Goal: Transaction & Acquisition: Purchase product/service

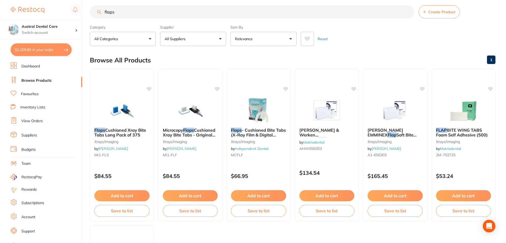
scroll to position [291, 0]
drag, startPoint x: 122, startPoint y: 15, endPoint x: 66, endPoint y: 18, distance: 56.1
click at [66, 18] on div "$1,109.80 Austral Dental Care Switch account Austral Dental Care $1,109.80 in y…" at bounding box center [253, 116] width 506 height 243
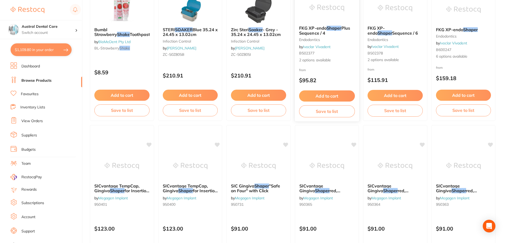
scroll to position [0, 0]
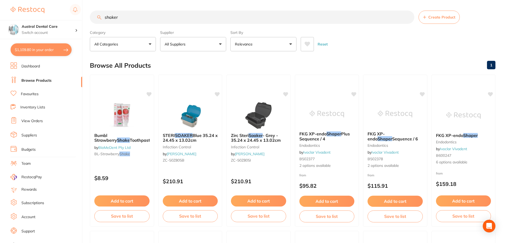
click at [140, 14] on input "shaker" at bounding box center [252, 17] width 324 height 13
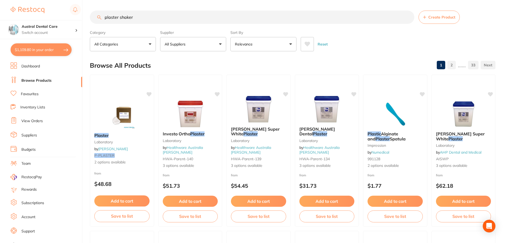
drag, startPoint x: 137, startPoint y: 20, endPoint x: -4, endPoint y: 16, distance: 140.6
click at [0, 16] on html "$1,109.80 Austral Dental Care Switch account Austral Dental Care $1,109.80 in y…" at bounding box center [253, 121] width 506 height 243
type input "vibrator"
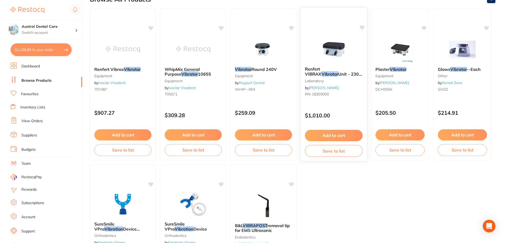
scroll to position [26, 0]
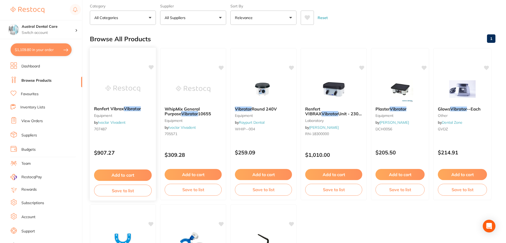
click at [141, 108] on em "Vibrator" at bounding box center [132, 108] width 17 height 5
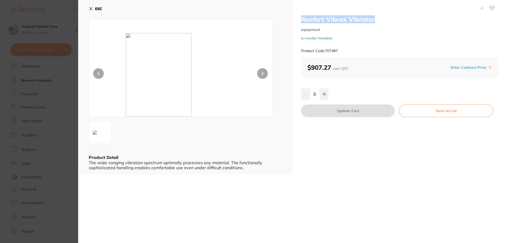
drag, startPoint x: 347, startPoint y: 19, endPoint x: 295, endPoint y: 20, distance: 51.3
click at [295, 20] on div "Renfert Vibrax Vibrator equipment by Ivoclar Vivadent Product Code: 707487 $907…" at bounding box center [400, 87] width 215 height 174
copy h2 "Renfert Vibrax Vibrator"
click at [92, 8] on icon at bounding box center [91, 9] width 4 height 4
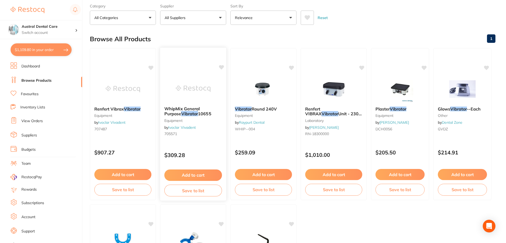
click at [218, 110] on b "WhipMix General Purpose Vibrator 10655" at bounding box center [193, 111] width 58 height 10
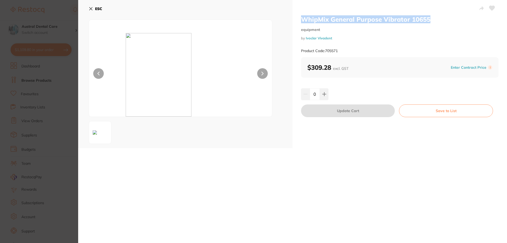
drag, startPoint x: 382, startPoint y: 21, endPoint x: 301, endPoint y: 21, distance: 80.9
click at [301, 21] on h2 "WhipMix General Purpose Vibrator 10655" at bounding box center [400, 19] width 198 height 8
copy h2 "WhipMix General Purpose Vibrator 10655"
click at [92, 9] on icon at bounding box center [91, 9] width 4 height 4
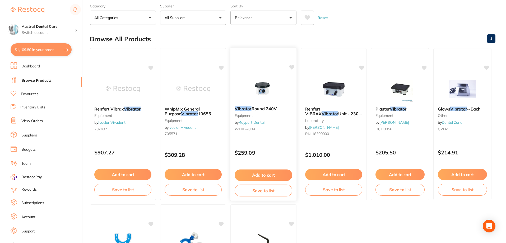
scroll to position [79, 0]
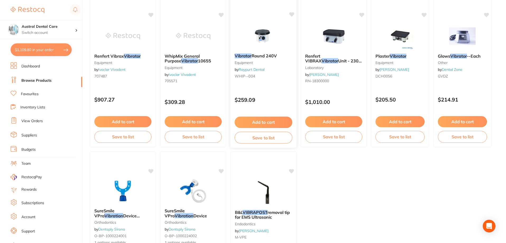
click at [257, 119] on button "Add to cart" at bounding box center [264, 122] width 58 height 11
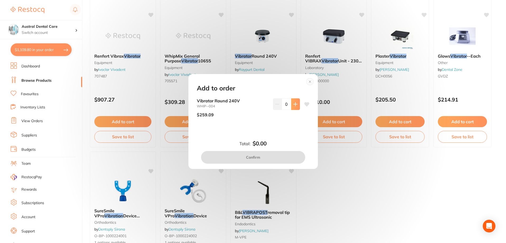
click at [293, 102] on icon at bounding box center [295, 104] width 4 height 4
type input "1"
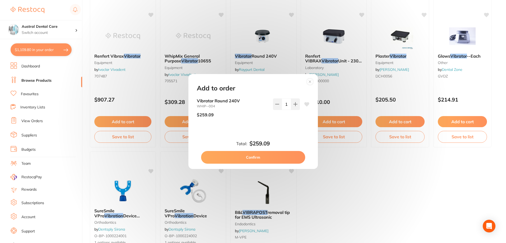
click at [266, 157] on button "Confirm" at bounding box center [253, 157] width 104 height 13
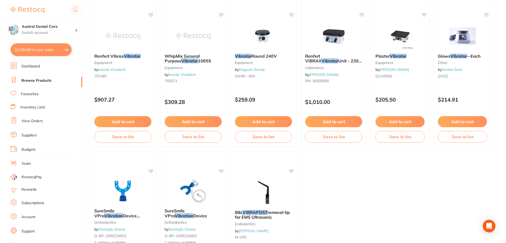
click at [52, 48] on button "$1,394.80 in your order" at bounding box center [41, 49] width 61 height 13
checkbox input "true"
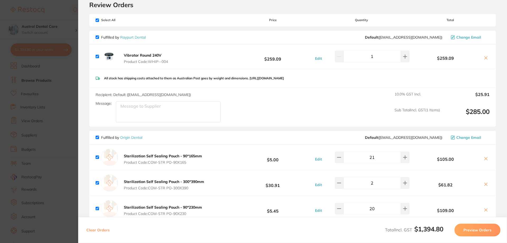
scroll to position [0, 0]
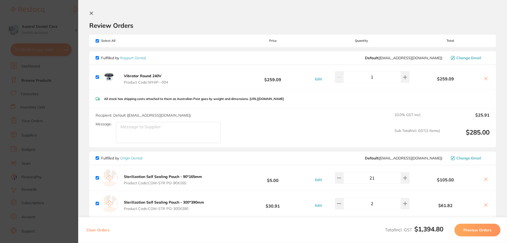
click at [275, 54] on div "Fulfilled by Raypurt Dental Default ( [EMAIL_ADDRESS][DOMAIN_NAME] ) Change Ema…" at bounding box center [292, 58] width 407 height 14
click at [137, 77] on b "Vibrator Round 240V" at bounding box center [143, 75] width 38 height 5
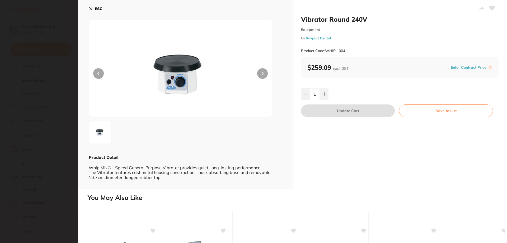
click at [470, 25] on div "Vibrator Round 240V Equipment by Raypurt Dental Product Code: WHIP--004" at bounding box center [400, 36] width 198 height 42
